Goal: Navigation & Orientation: Go to known website

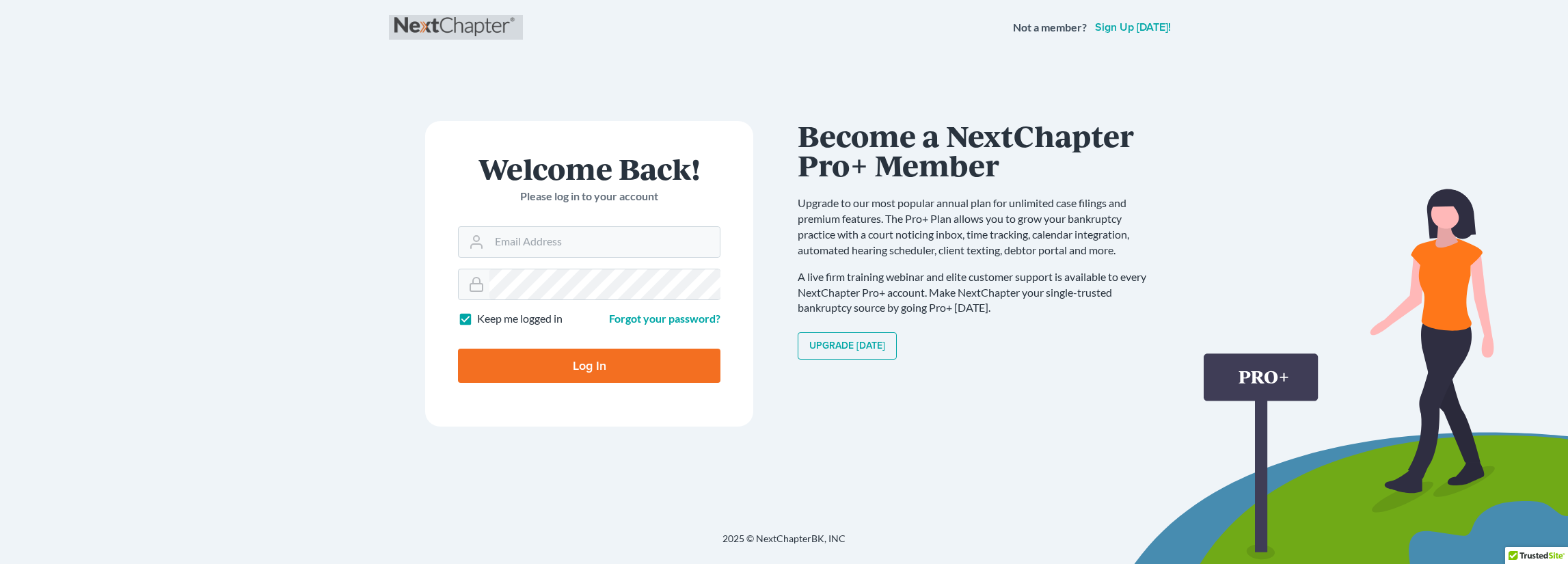
click at [434, 27] on link at bounding box center [455, 27] width 123 height 24
